Goal: Information Seeking & Learning: Learn about a topic

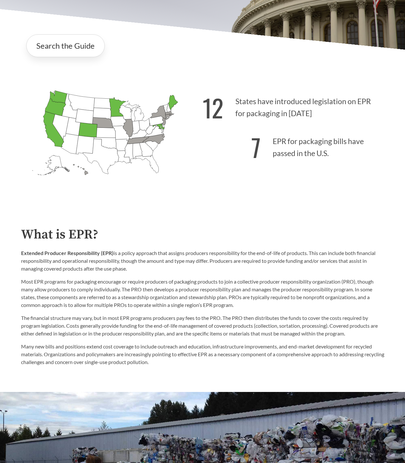
scroll to position [89, 0]
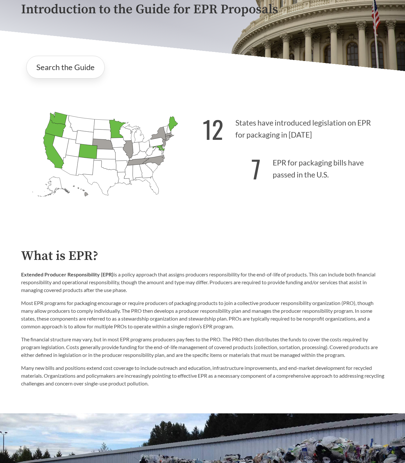
click at [133, 138] on icon "Alabama Introduced: Alaska Introduced: Arizona Introduced: Arkansas Introduced:…" at bounding box center [112, 163] width 182 height 113
click at [133, 149] on icon "Indiana Introduced:" at bounding box center [136, 149] width 8 height 14
click at [305, 185] on p "7 EPR for packaging bills have passed in the U.S." at bounding box center [294, 167] width 182 height 40
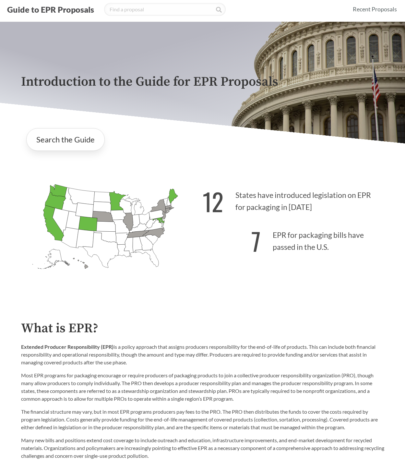
scroll to position [0, 0]
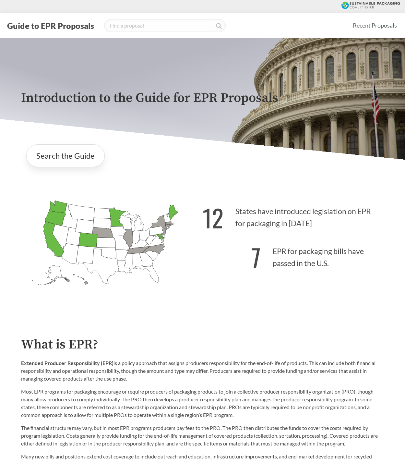
drag, startPoint x: 1, startPoint y: 213, endPoint x: 10, endPoint y: 144, distance: 69.6
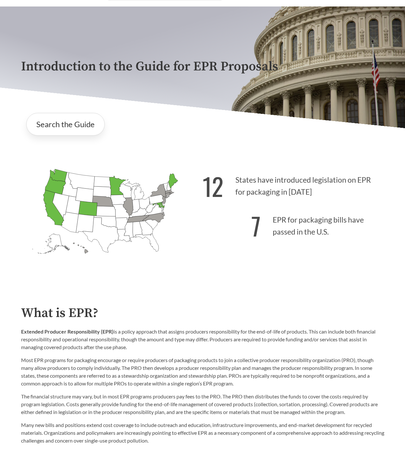
scroll to position [31, 0]
